Goal: Task Accomplishment & Management: Complete application form

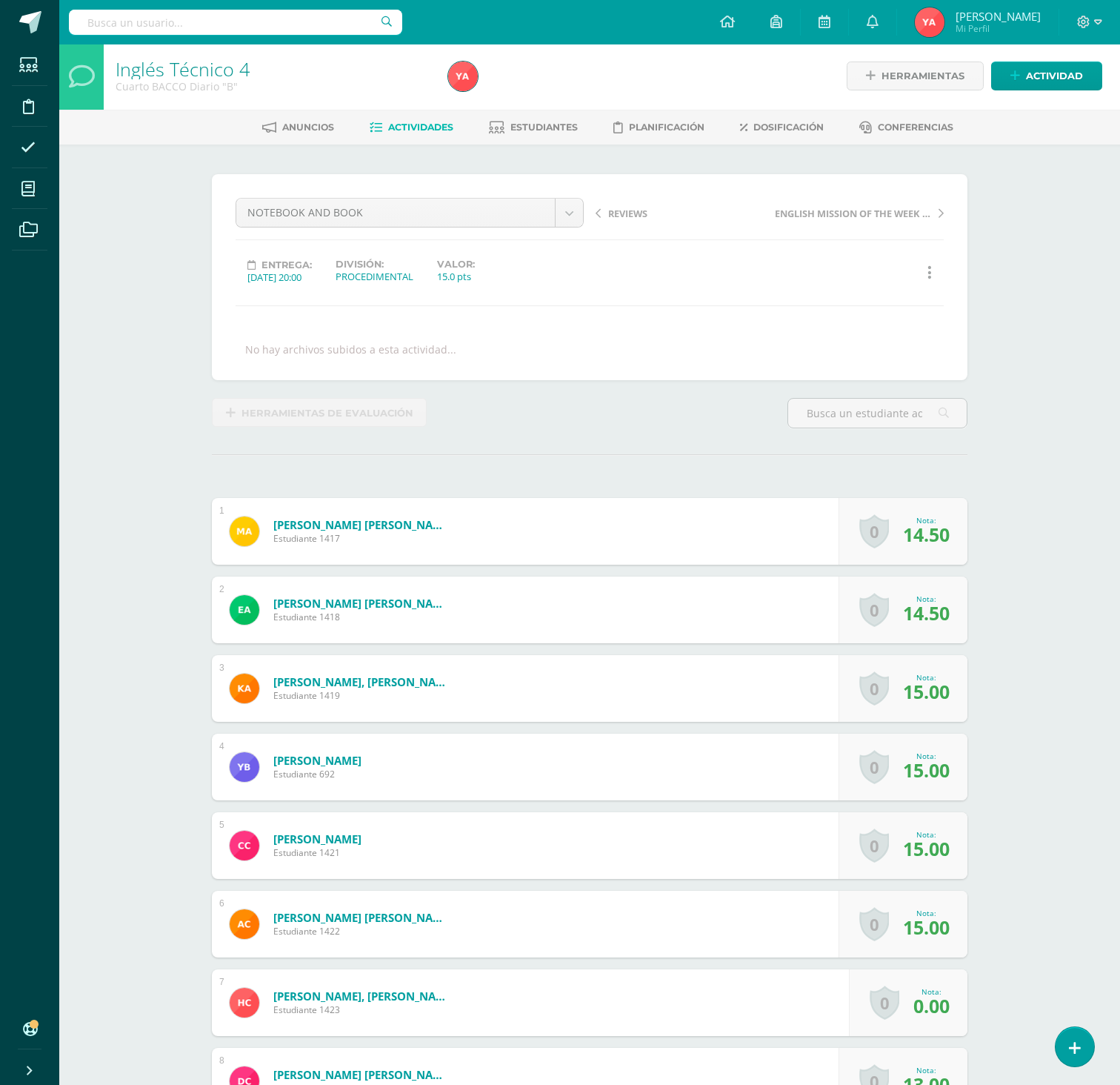
scroll to position [3, 0]
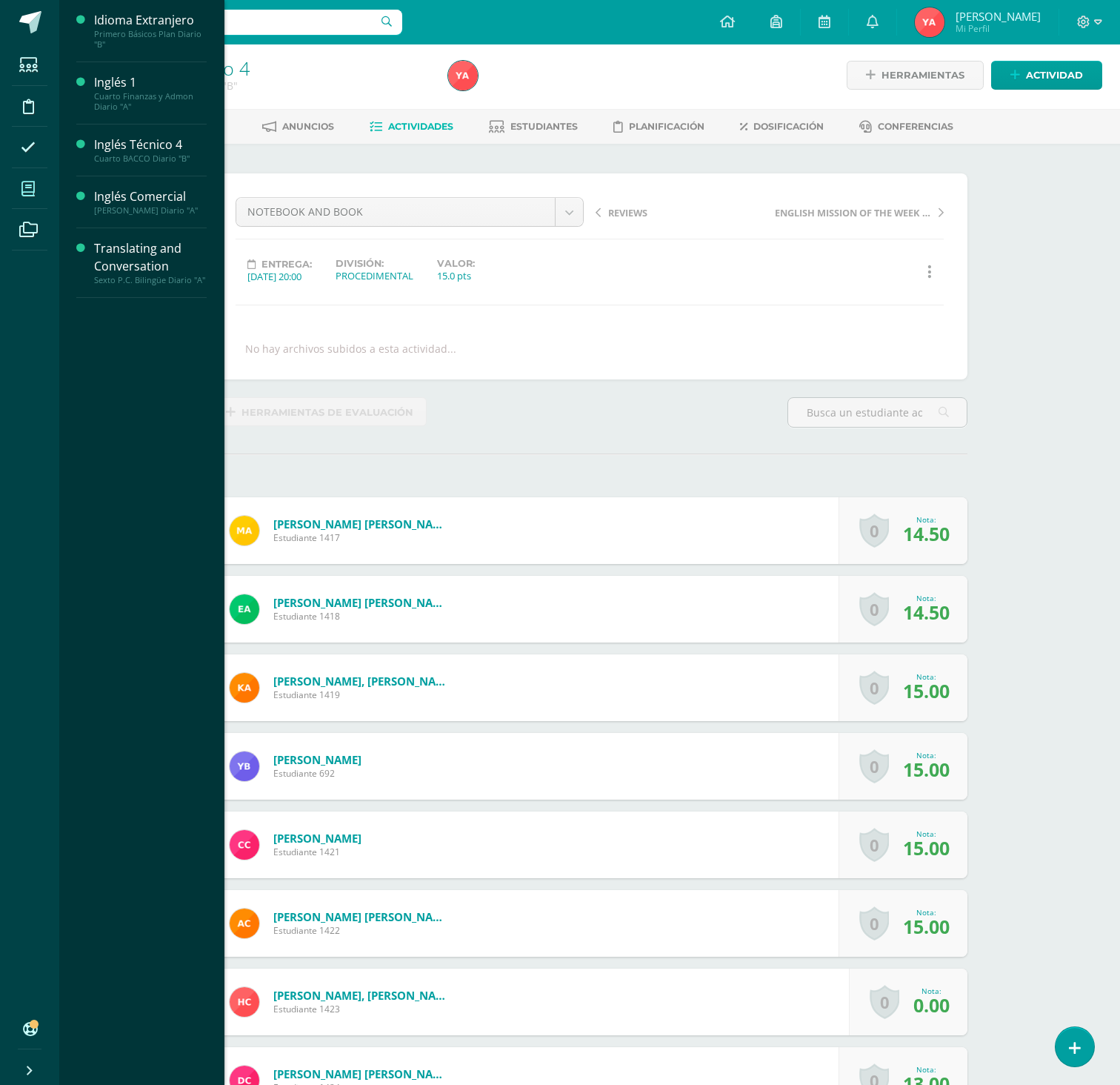
click at [32, 184] on icon at bounding box center [27, 188] width 13 height 15
click at [122, 243] on span "Actividades" at bounding box center [139, 236] width 57 height 14
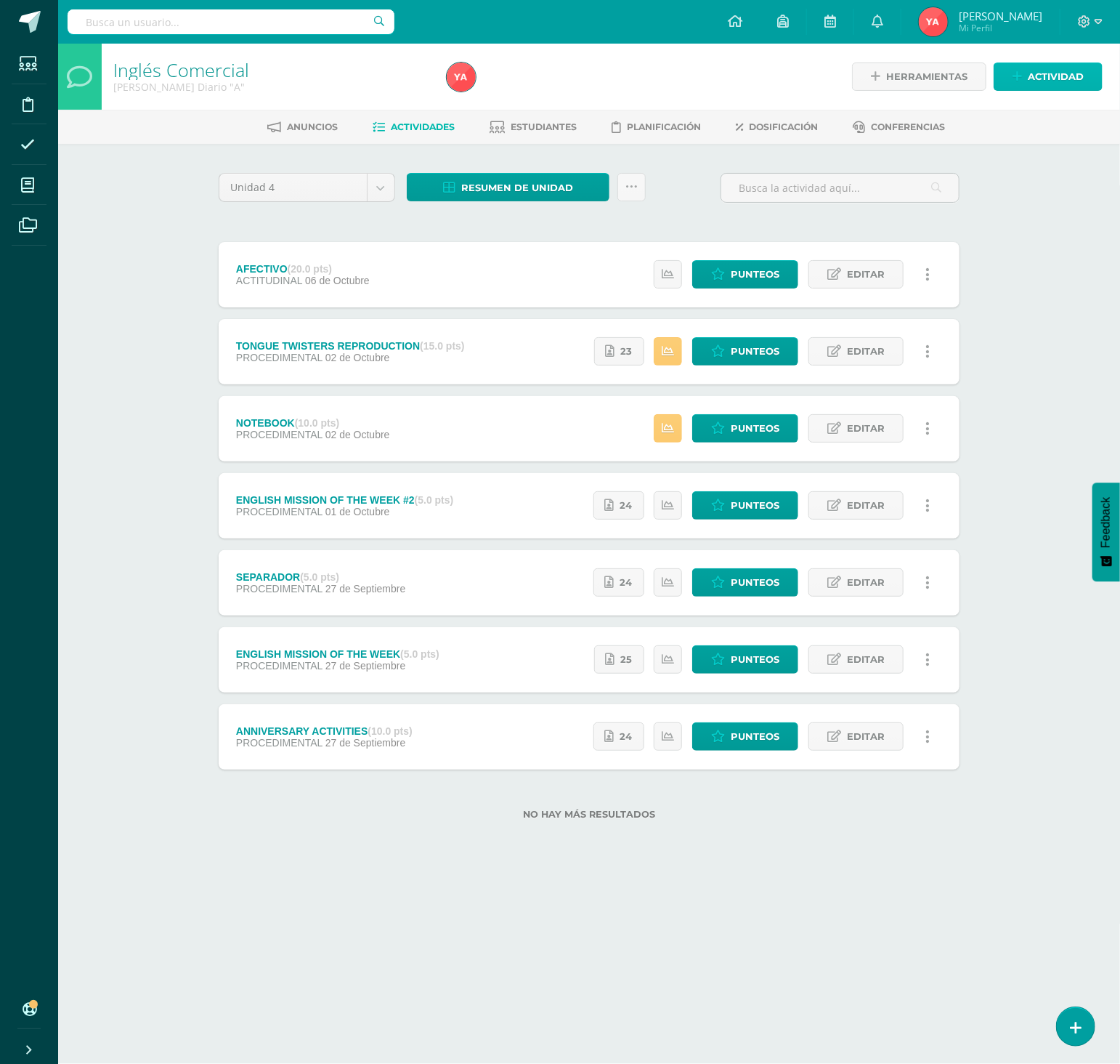
click at [1051, 83] on span "Actividad" at bounding box center [1056, 76] width 56 height 27
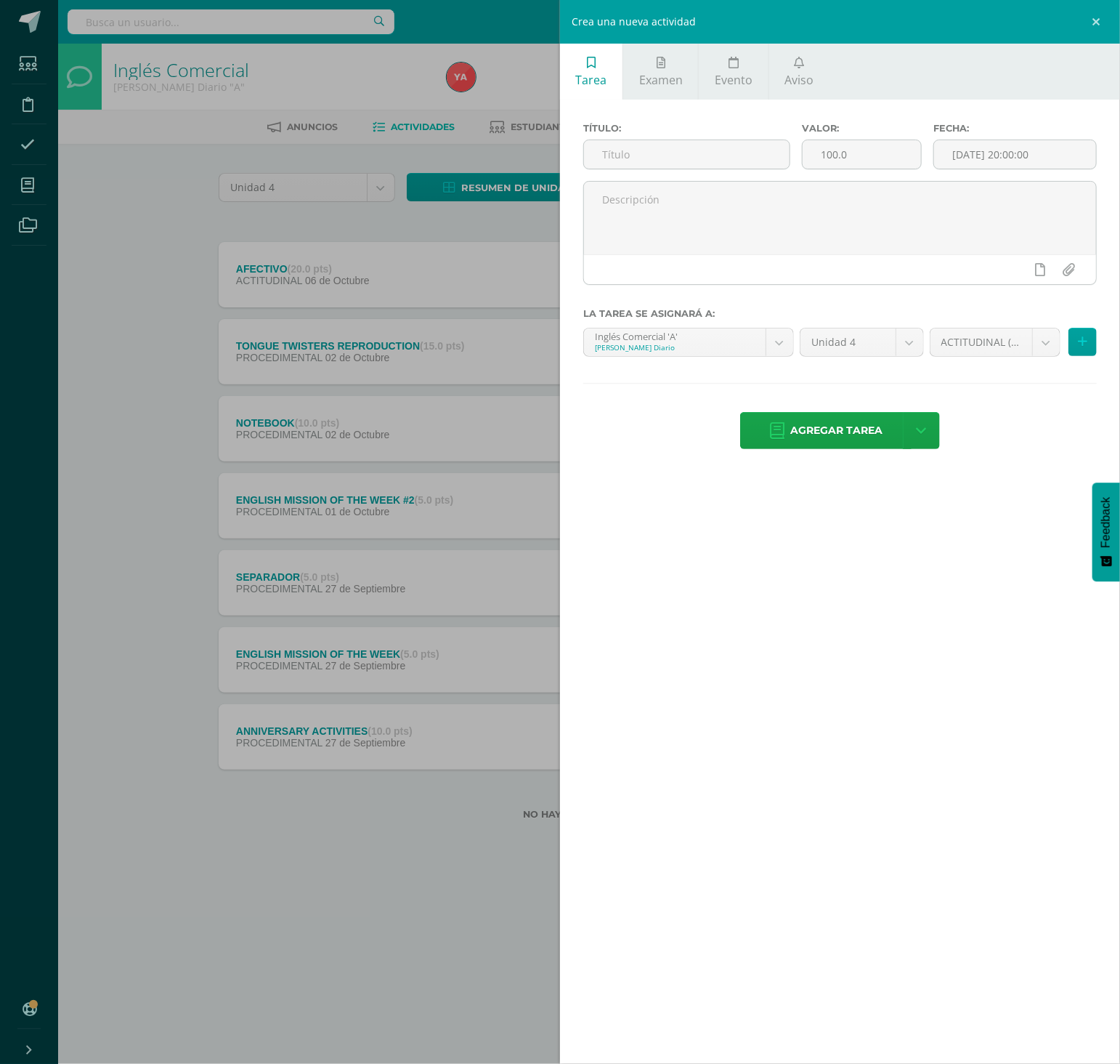
click at [1051, 83] on ul "Tarea Examen Evento Aviso" at bounding box center [840, 71] width 560 height 56
click at [695, 155] on input "text" at bounding box center [686, 154] width 205 height 29
type input "FINAL TEST"
drag, startPoint x: 866, startPoint y: 153, endPoint x: 579, endPoint y: 217, distance: 294.0
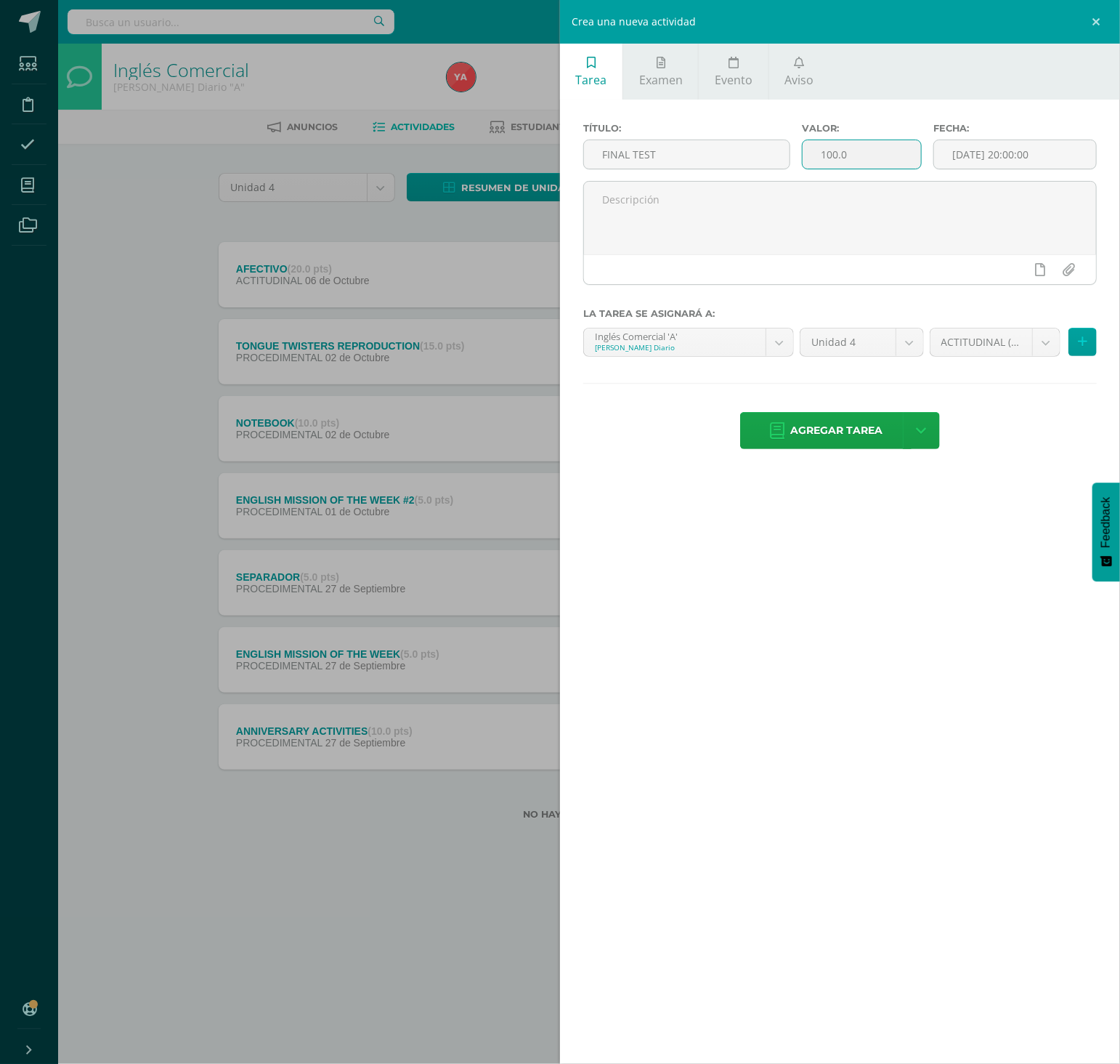
click at [583, 217] on div "Título: FINAL TEST Valor: 100.0 Fecha: 2025-10-15 20:00:00" at bounding box center [839, 210] width 514 height 173
type input "3"
type input "30"
click at [967, 368] on div "ACTITUDINAL (20.0%) ACTITUDINAL (20.0%) DECLARATIVO (30.0%) PROCEDIMENTAL (50.0…" at bounding box center [1013, 347] width 173 height 41
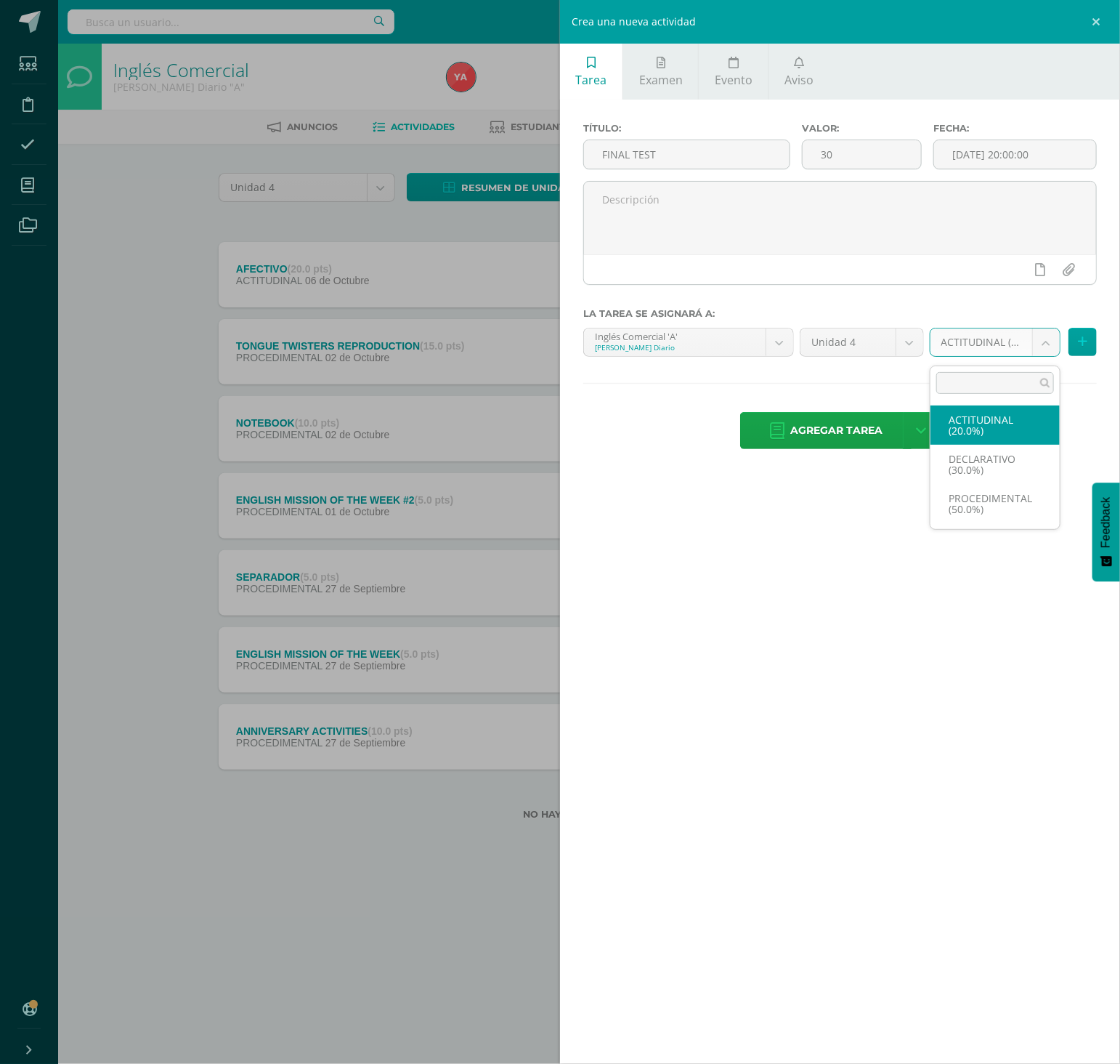
click at [963, 341] on body "Estudiantes Disciplina Asistencia Mis cursos Archivos Soporte Ayuda Reportar un…" at bounding box center [560, 433] width 1120 height 866
select select "83968"
click at [968, 562] on div "Tarea Examen Evento Aviso Título: FINAL TEST Valor: 30 Fecha: 2025-10-15 20:00:…" at bounding box center [840, 532] width 560 height 1064
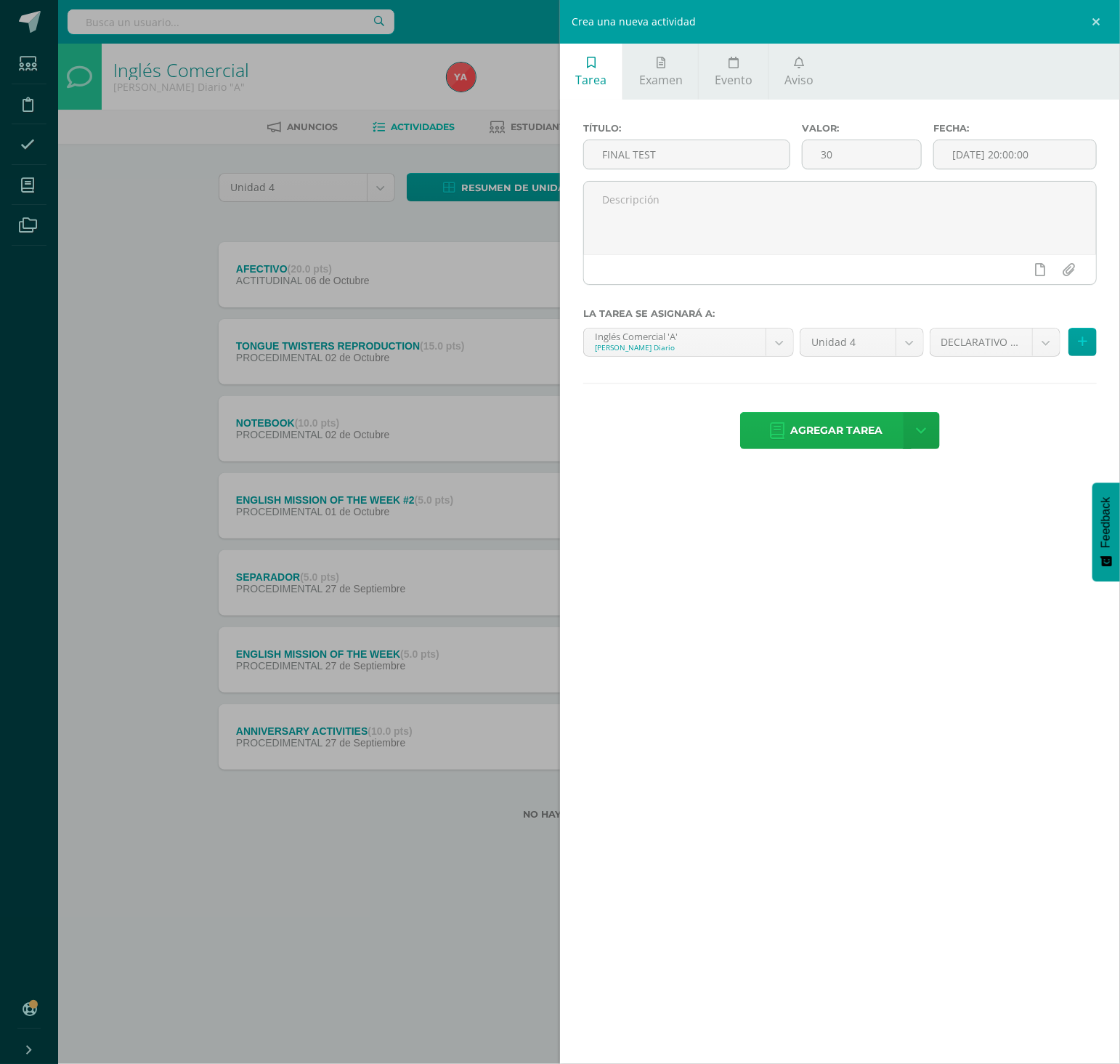
click at [831, 445] on span "Agregar tarea" at bounding box center [836, 430] width 92 height 36
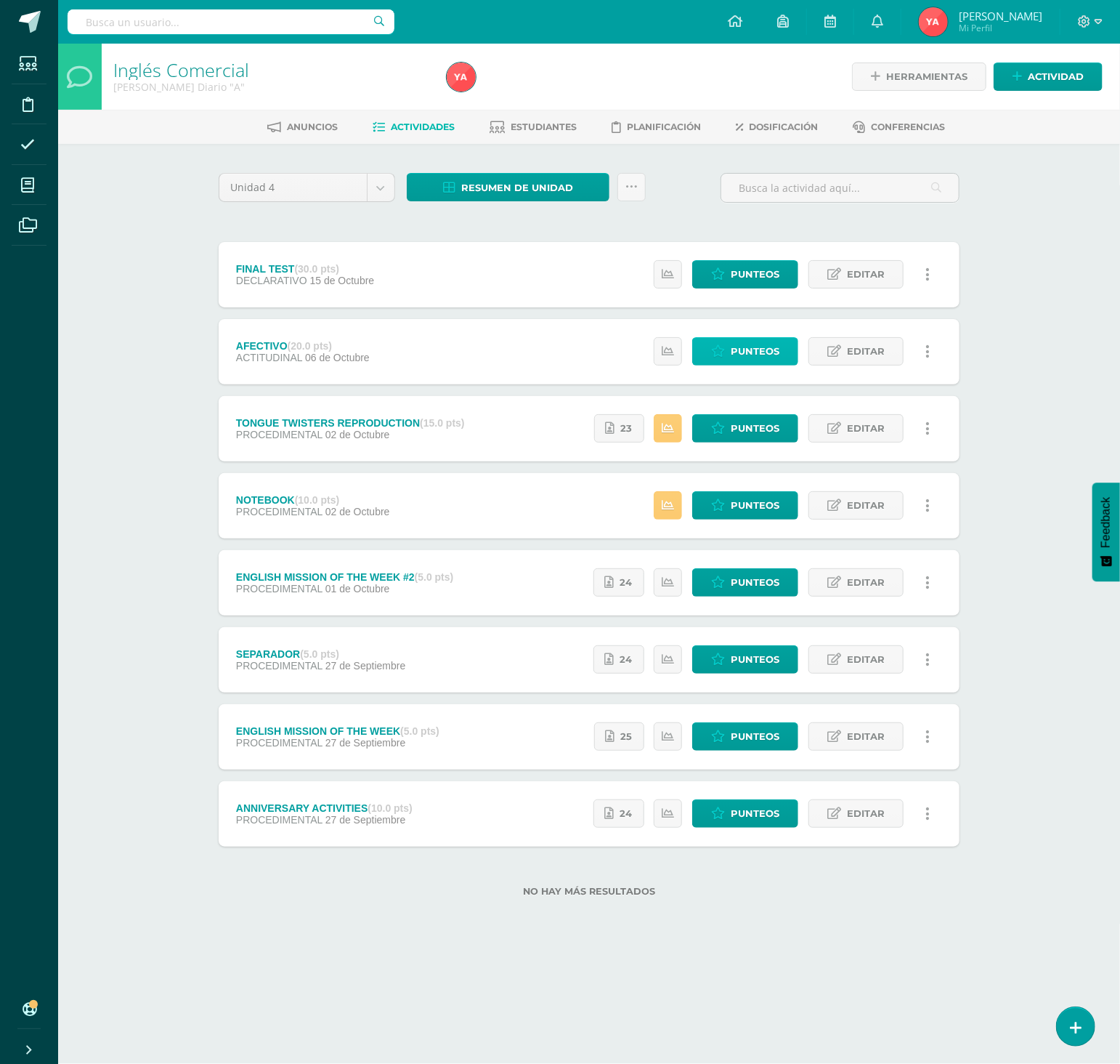
click at [719, 354] on icon at bounding box center [718, 351] width 14 height 12
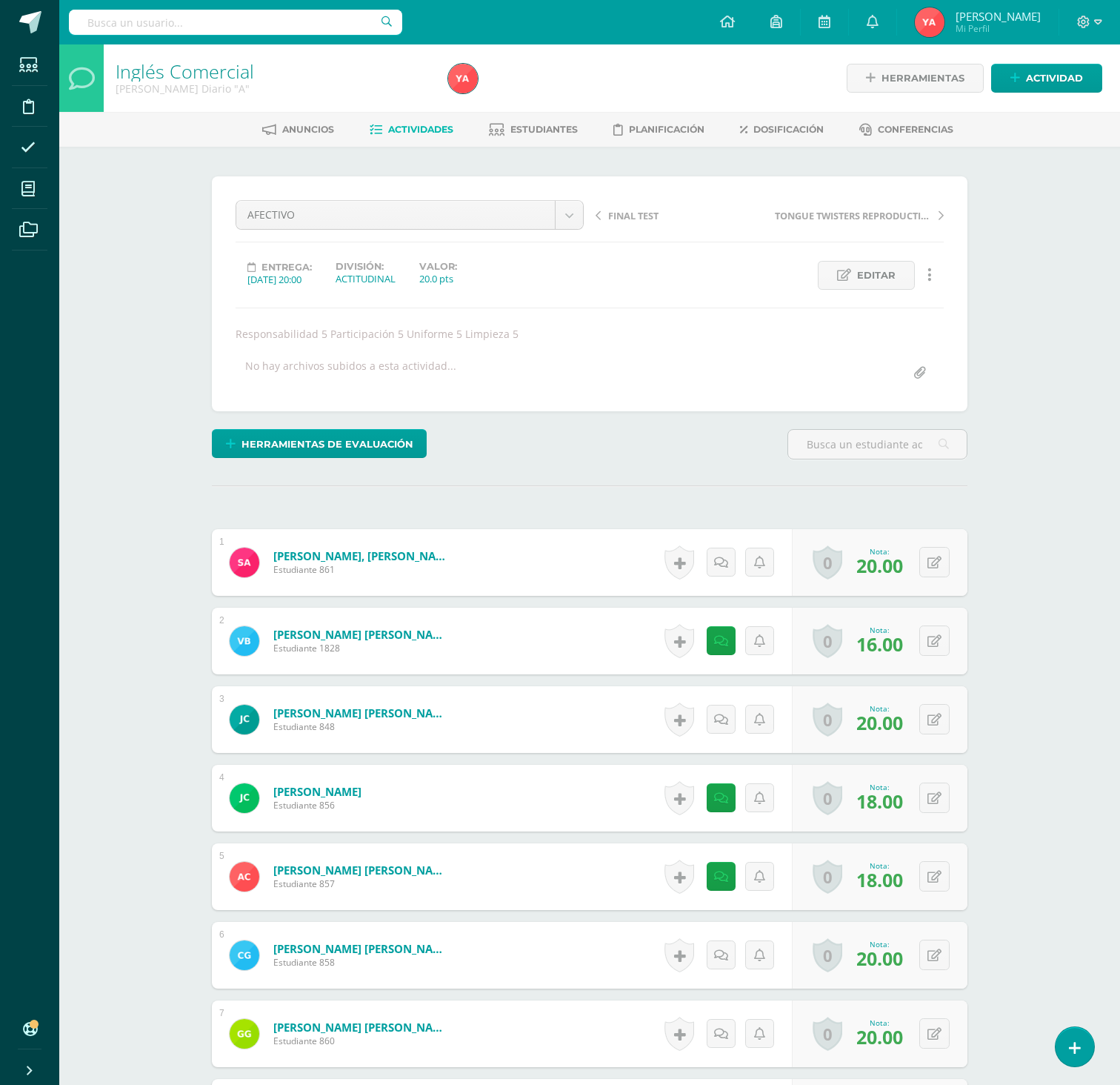
scroll to position [1, 0]
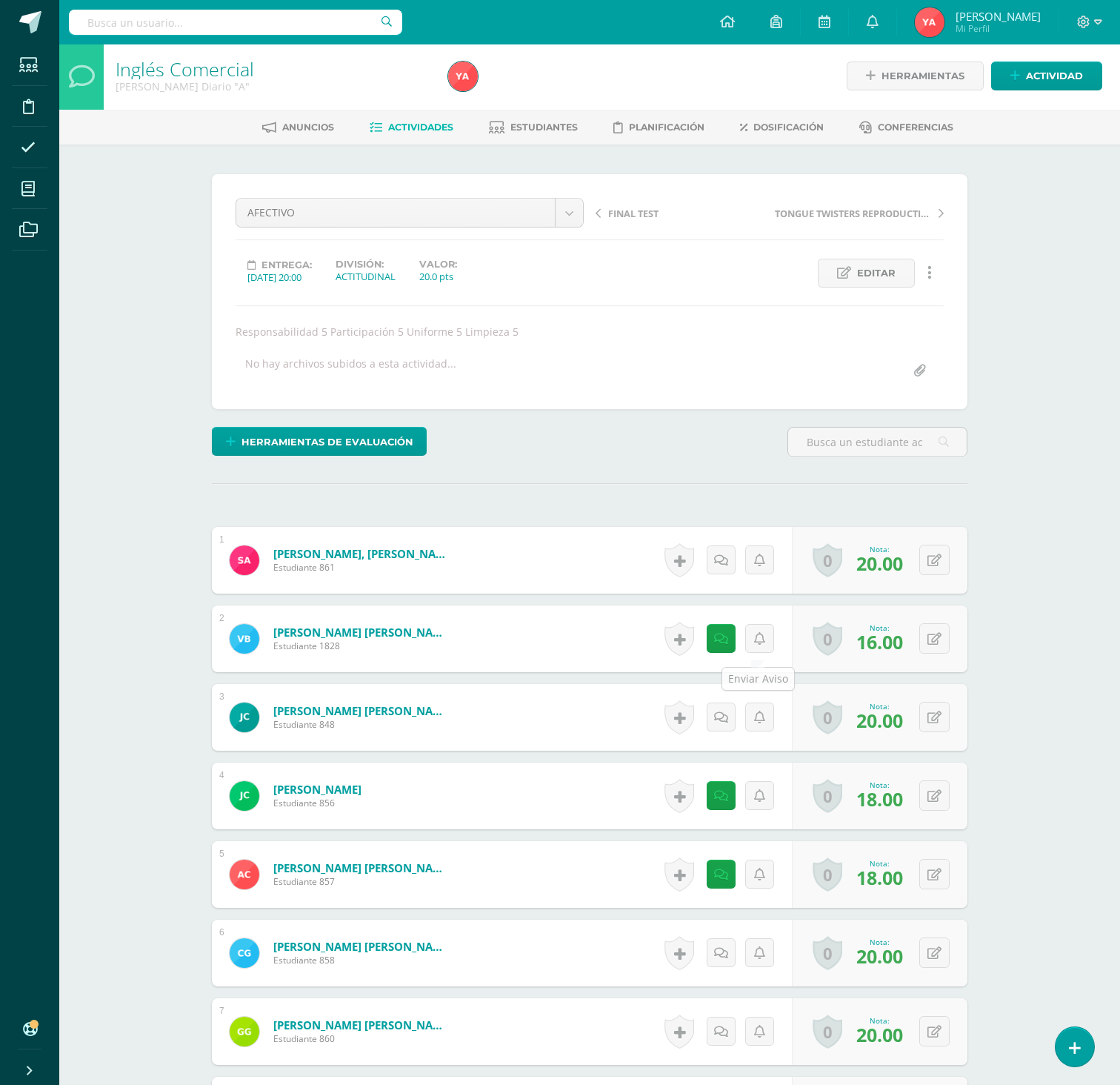
scroll to position [3, 0]
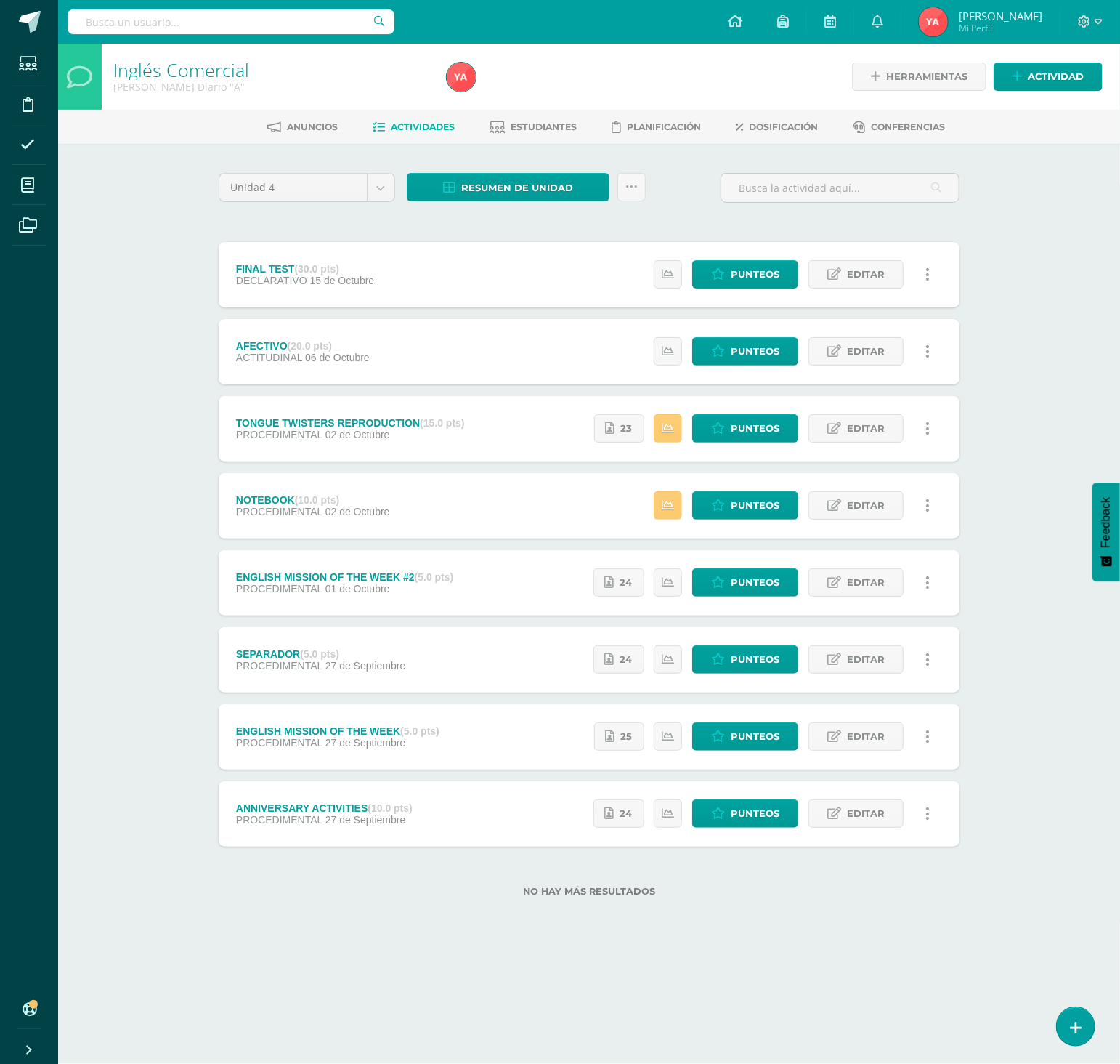
click at [665, 399] on div "Estatus de Actividad: 0 Estudiantes sin calificar 3 Estudiantes con cero Media …" at bounding box center [766, 428] width 387 height 65
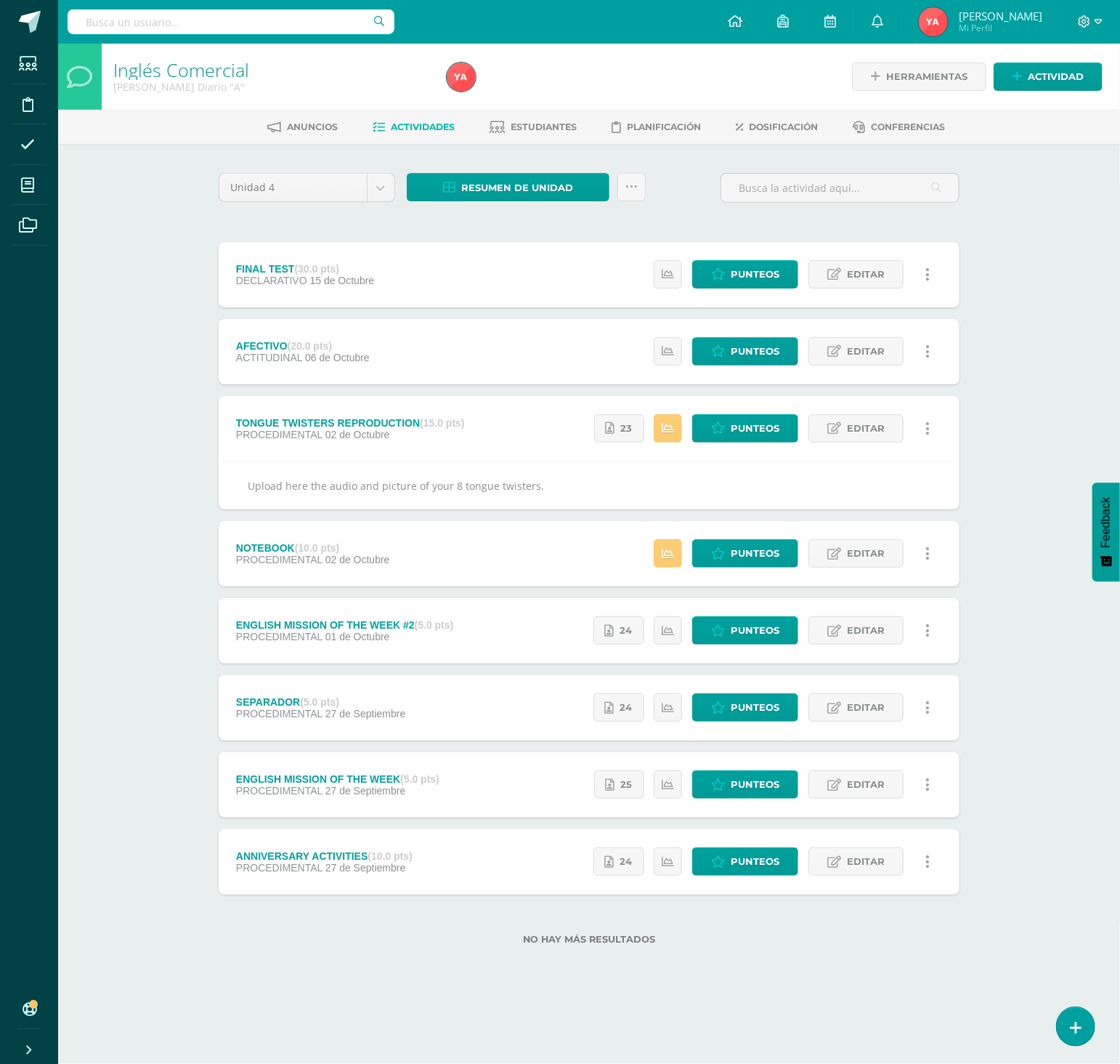
click at [682, 444] on div "Estatus de Actividad: 0 Estudiantes sin calificar 3 Estudiantes con cero Media …" at bounding box center [766, 428] width 387 height 65
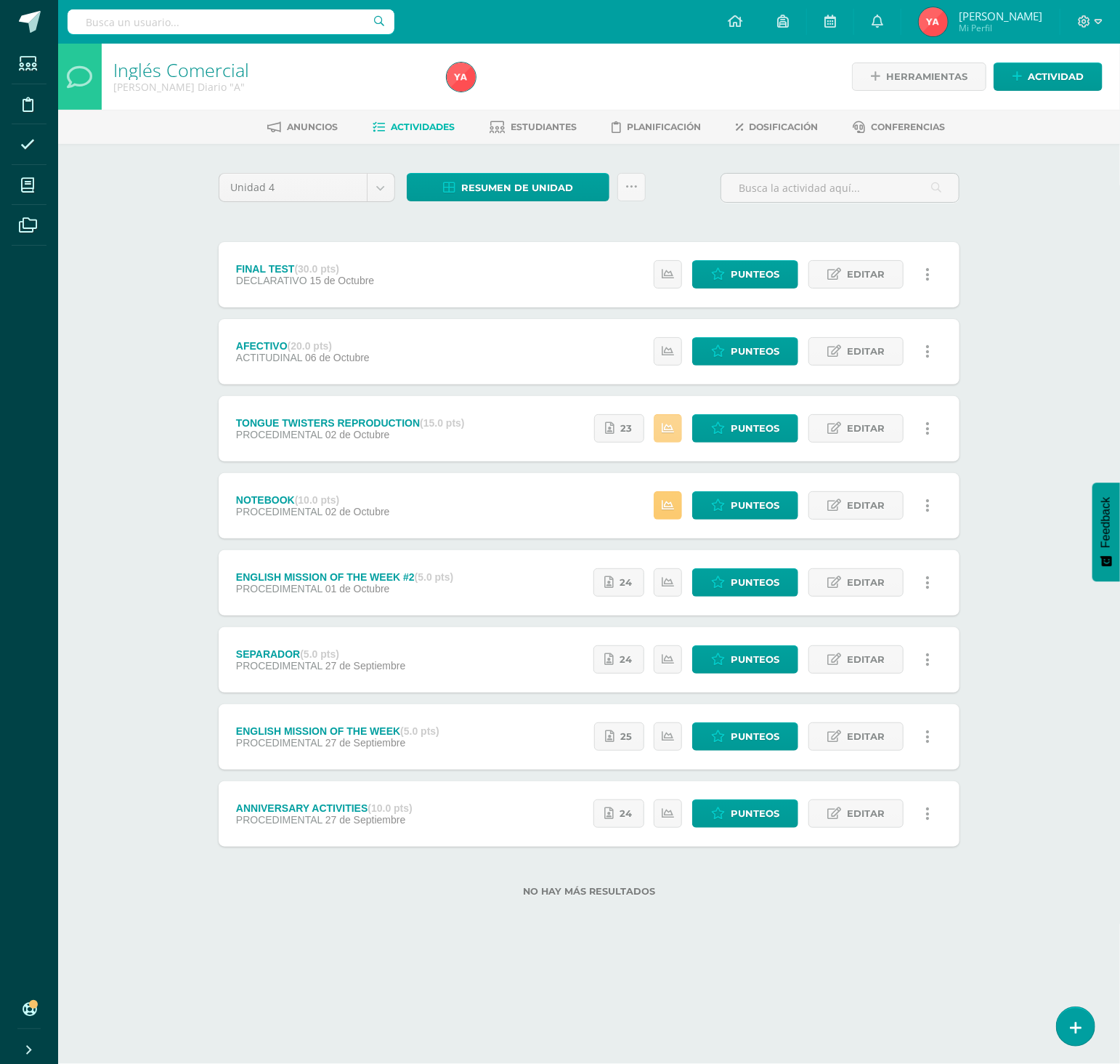
click at [678, 442] on link at bounding box center [668, 428] width 29 height 29
click at [988, 479] on div "Inglés Comercial Quinto P.C. Bilingüe Diario "A" Herramientas Detalle de asiste…" at bounding box center [589, 493] width 1062 height 899
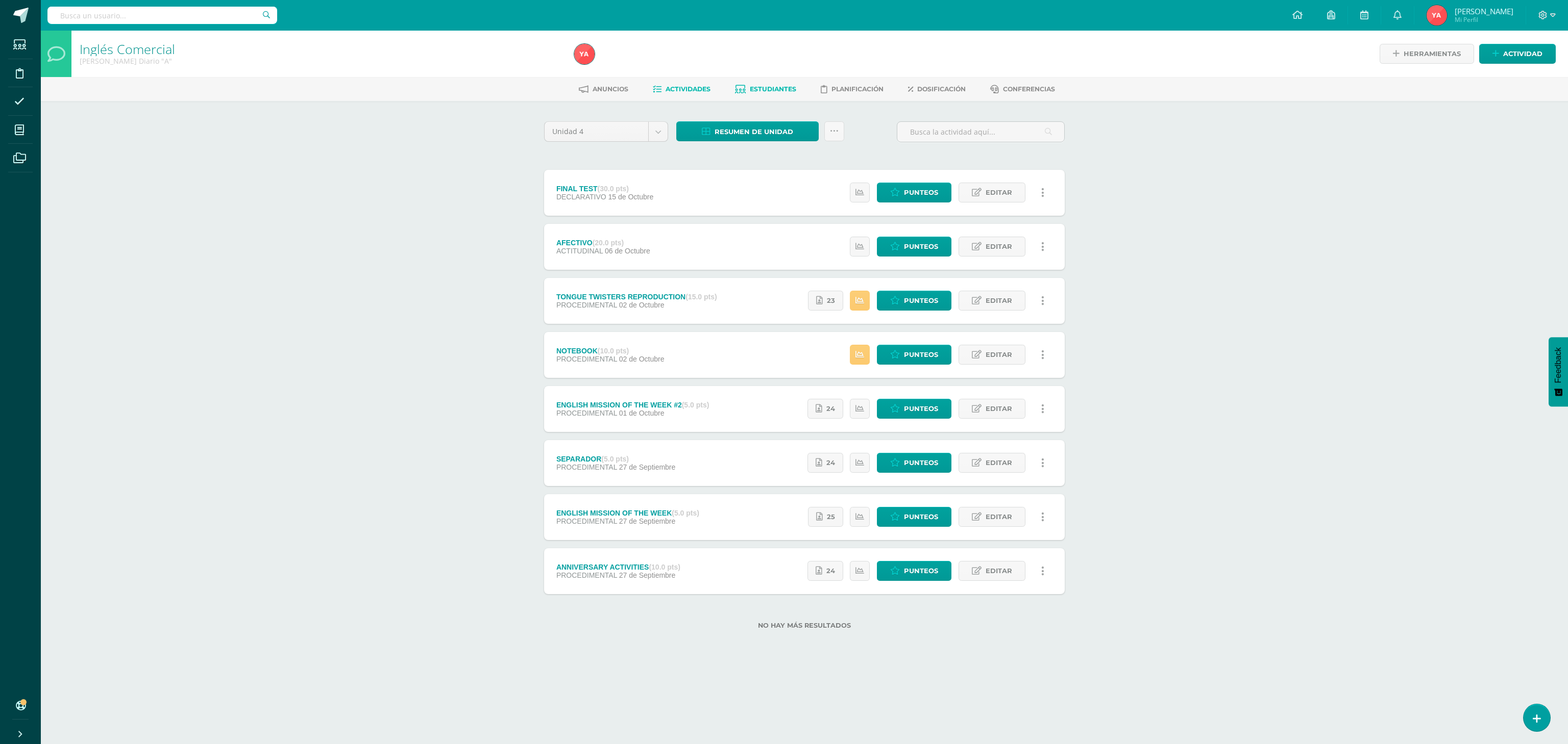
click at [774, 87] on span "Estudiantes" at bounding box center [773, 89] width 46 height 8
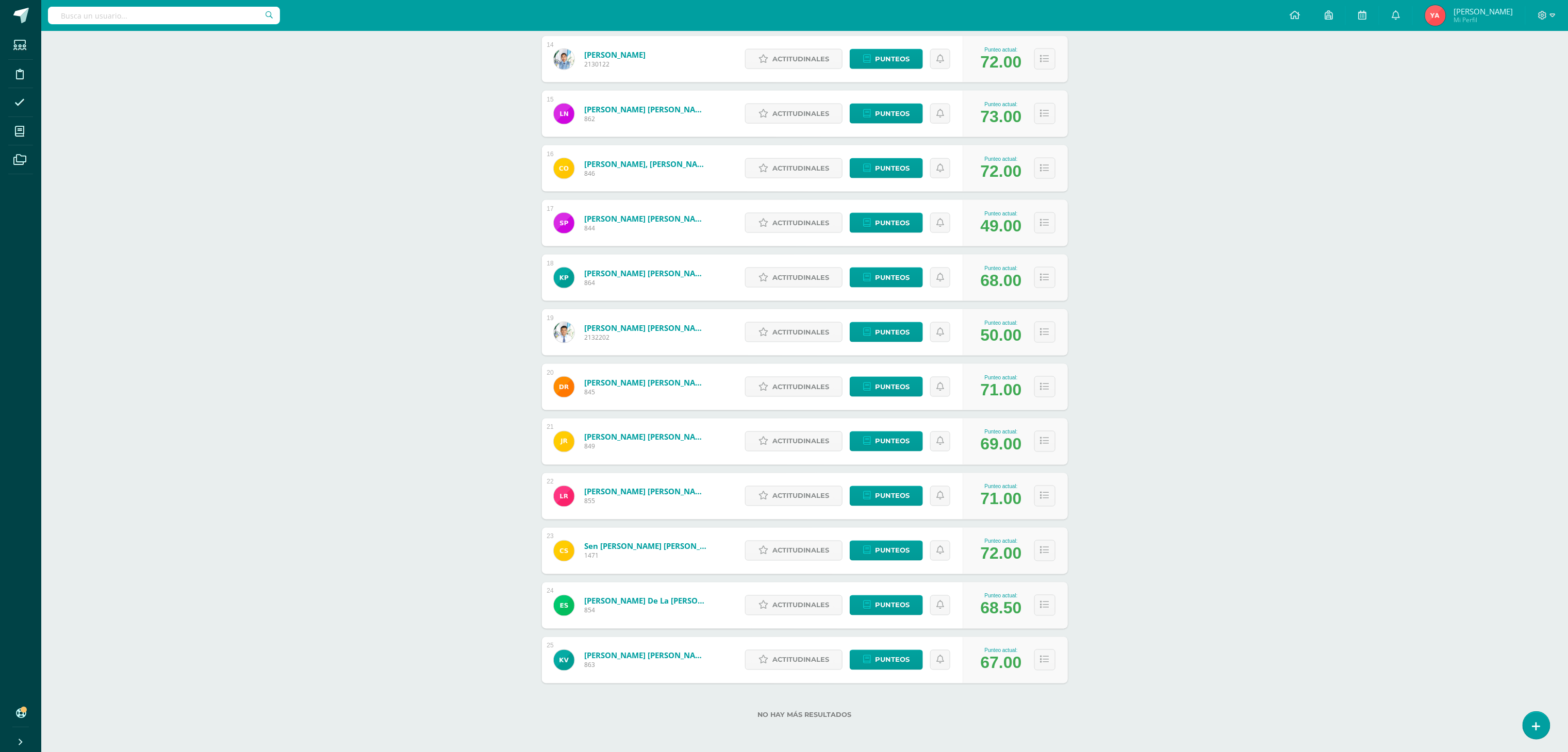
scroll to position [242, 0]
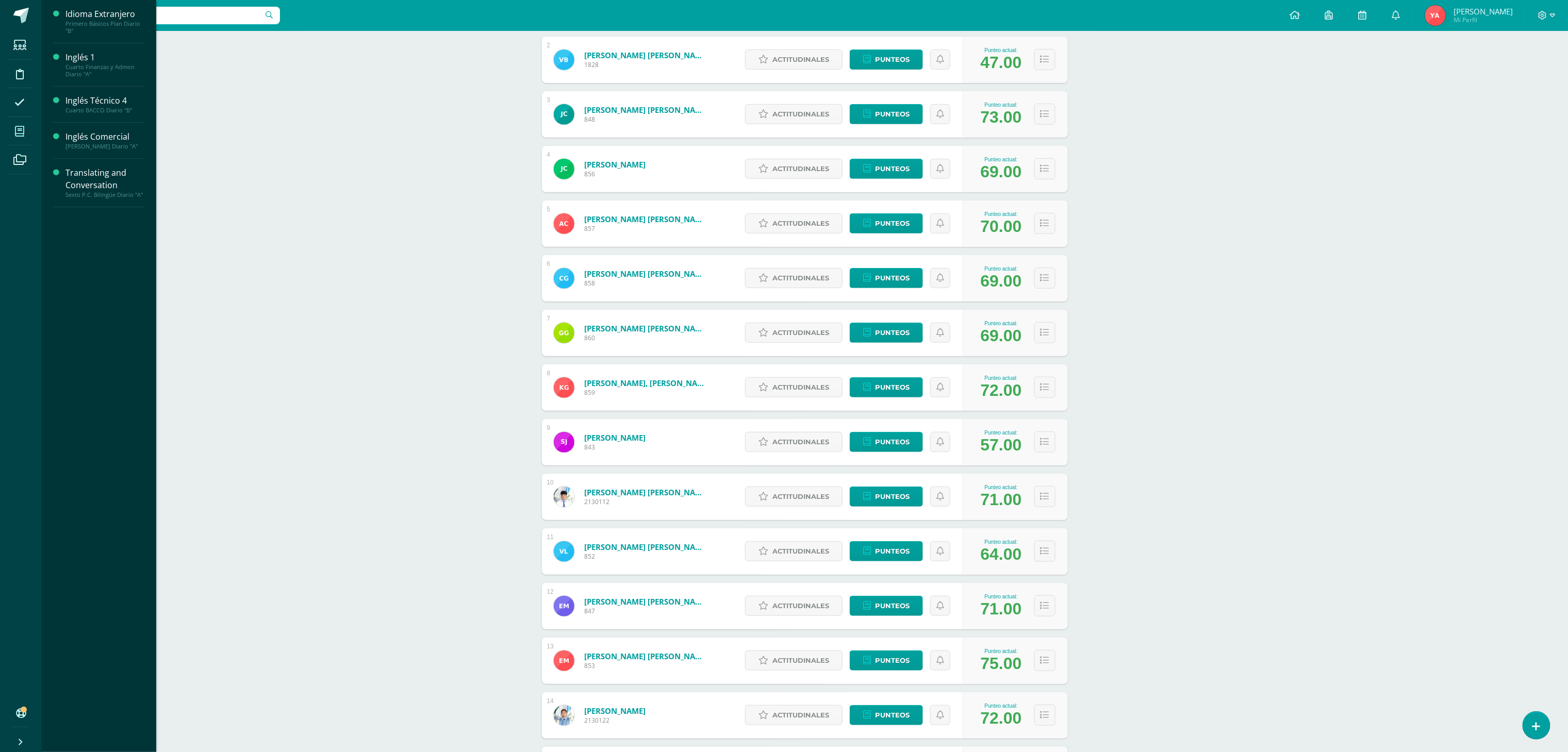
click at [23, 127] on icon at bounding box center [19, 131] width 9 height 10
click at [105, 219] on link "Actividades" at bounding box center [104, 212] width 78 height 12
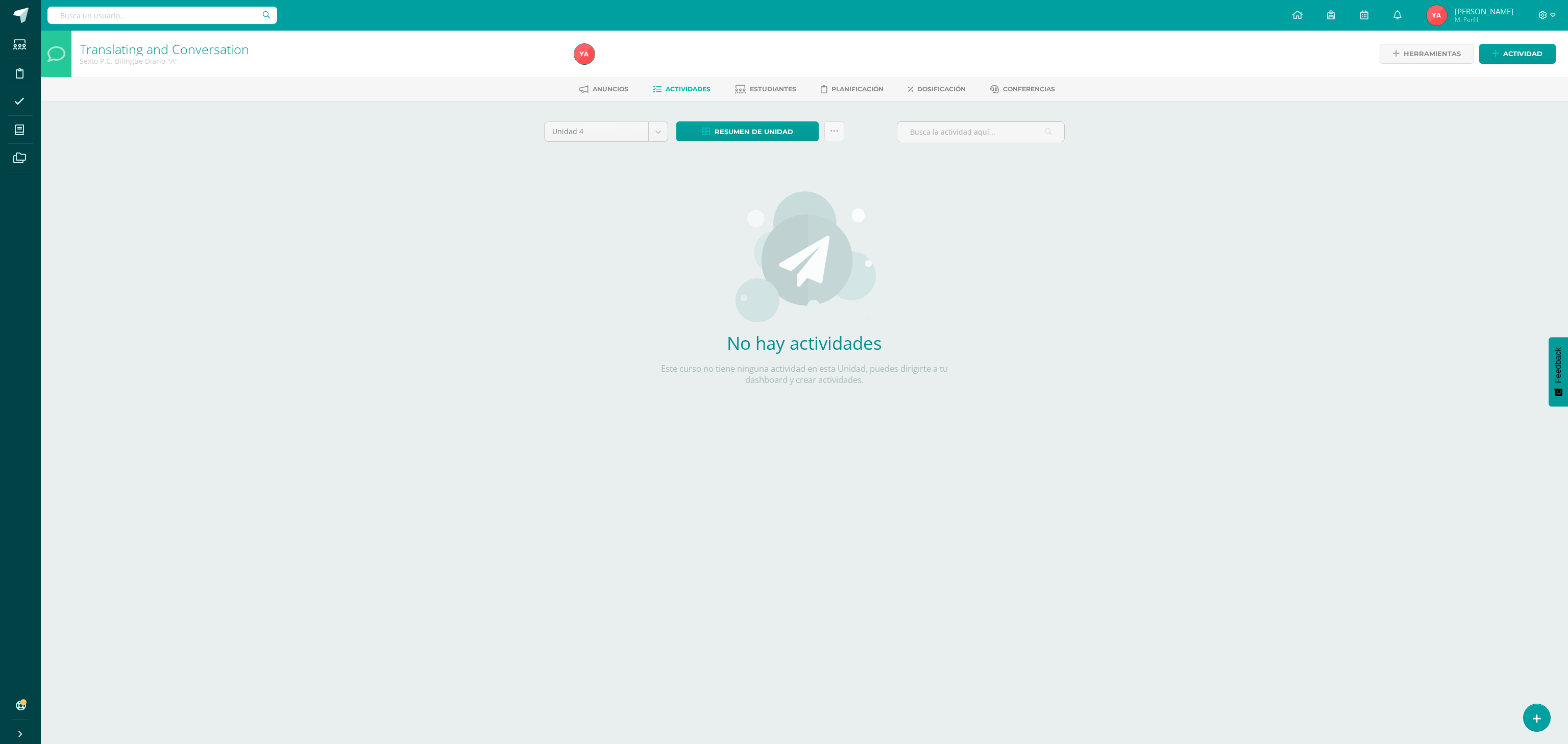
click at [104, 223] on div "Translating and Conversation Sexto P.C. Bilingüe Diario "A" Herramientas Detall…" at bounding box center [804, 234] width 1527 height 408
drag, startPoint x: 106, startPoint y: 223, endPoint x: 105, endPoint y: 249, distance: 26.0
click at [105, 249] on div "Translating and Conversation Sexto P.C. Bilingüe Diario "A" Herramientas Detall…" at bounding box center [804, 234] width 1527 height 408
